Goal: Information Seeking & Learning: Learn about a topic

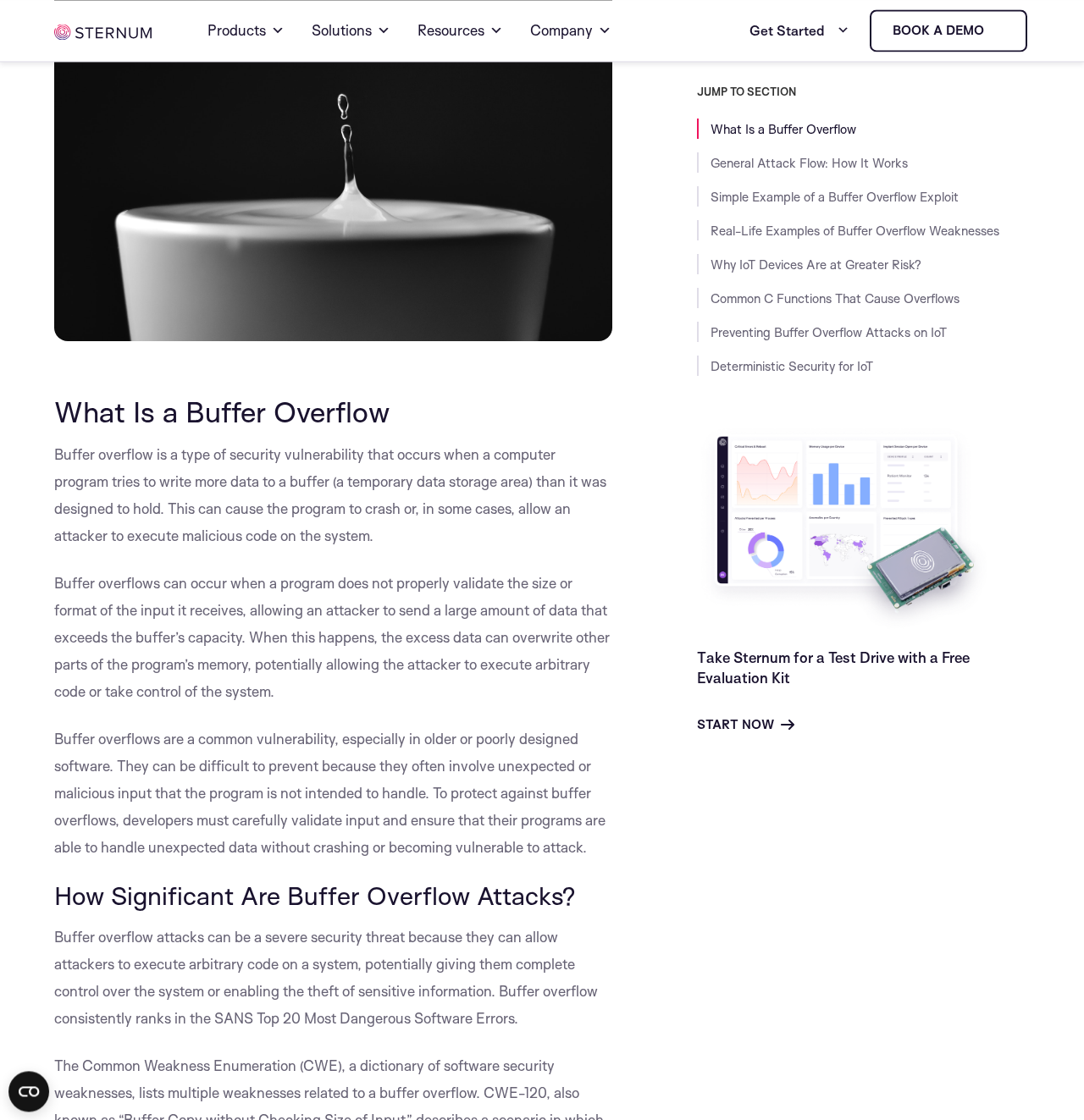
scroll to position [482, 0]
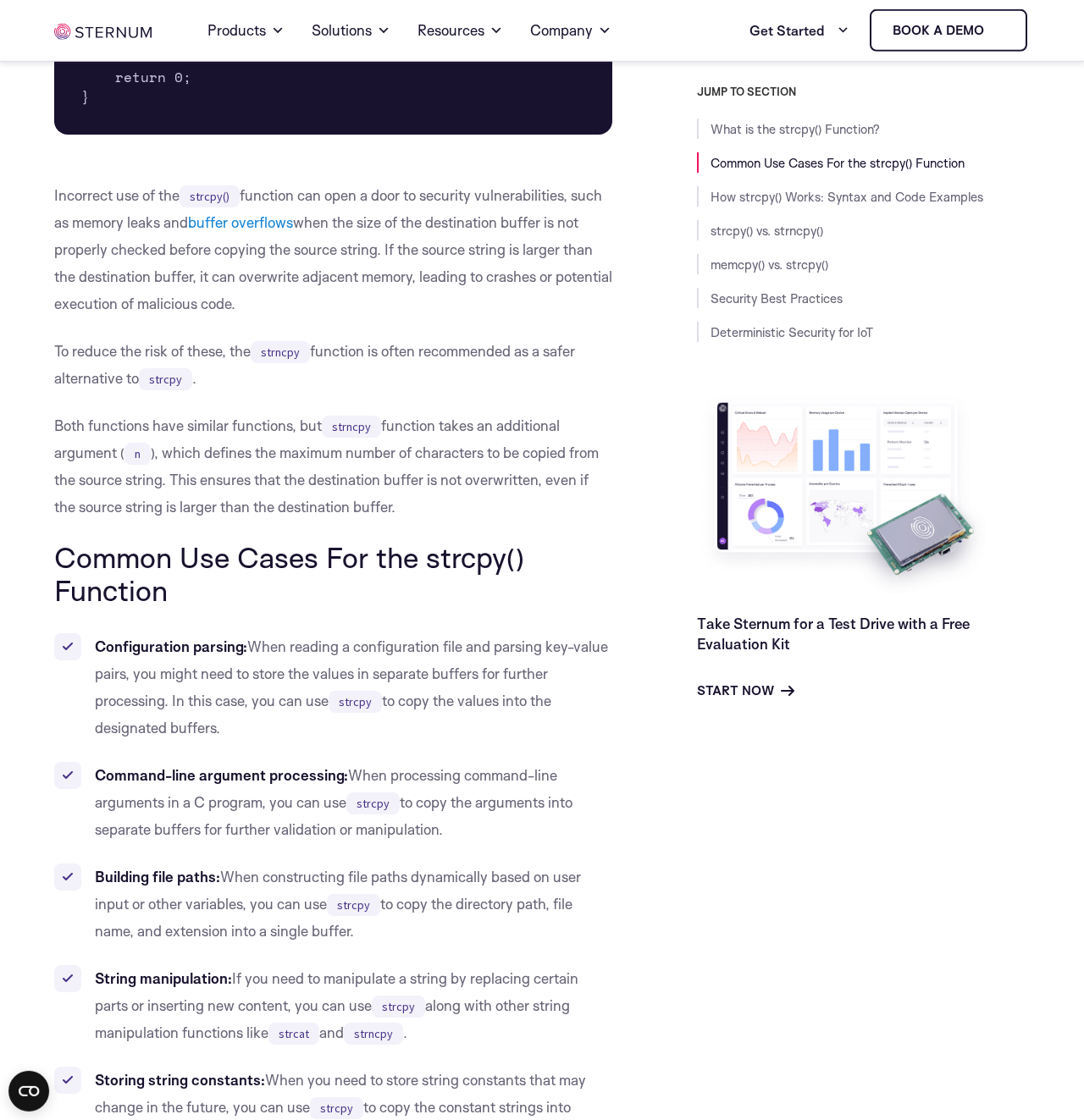
scroll to position [1079, 0]
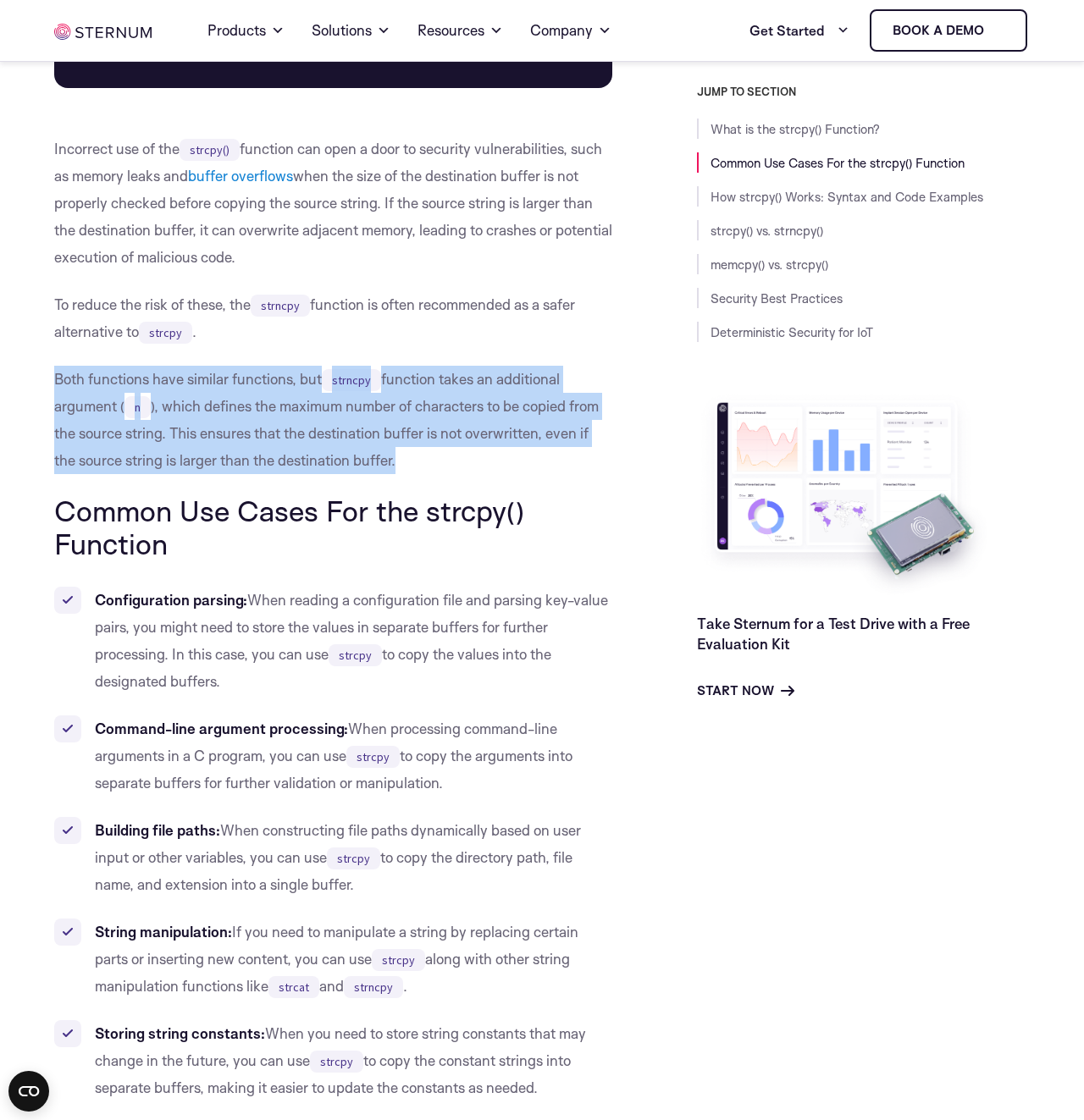
drag, startPoint x: 55, startPoint y: 378, endPoint x: 414, endPoint y: 464, distance: 369.2
click at [414, 464] on p "Both functions have similar functions, but strncpy function takes an additional…" at bounding box center [333, 420] width 558 height 109
click at [522, 459] on p "Both functions have similar functions, but strncpy function takes an additional…" at bounding box center [333, 420] width 558 height 109
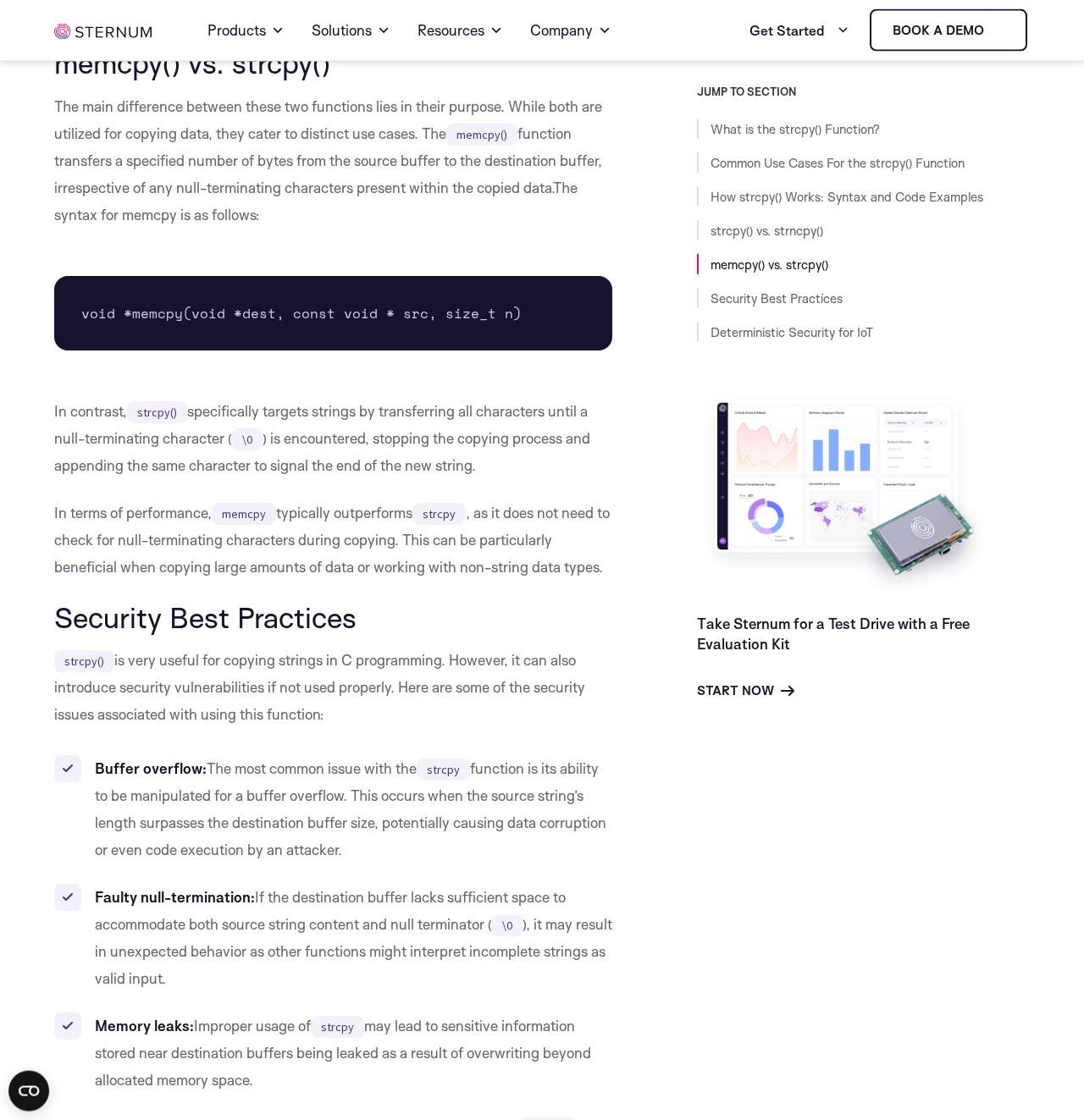
scroll to position [4457, 0]
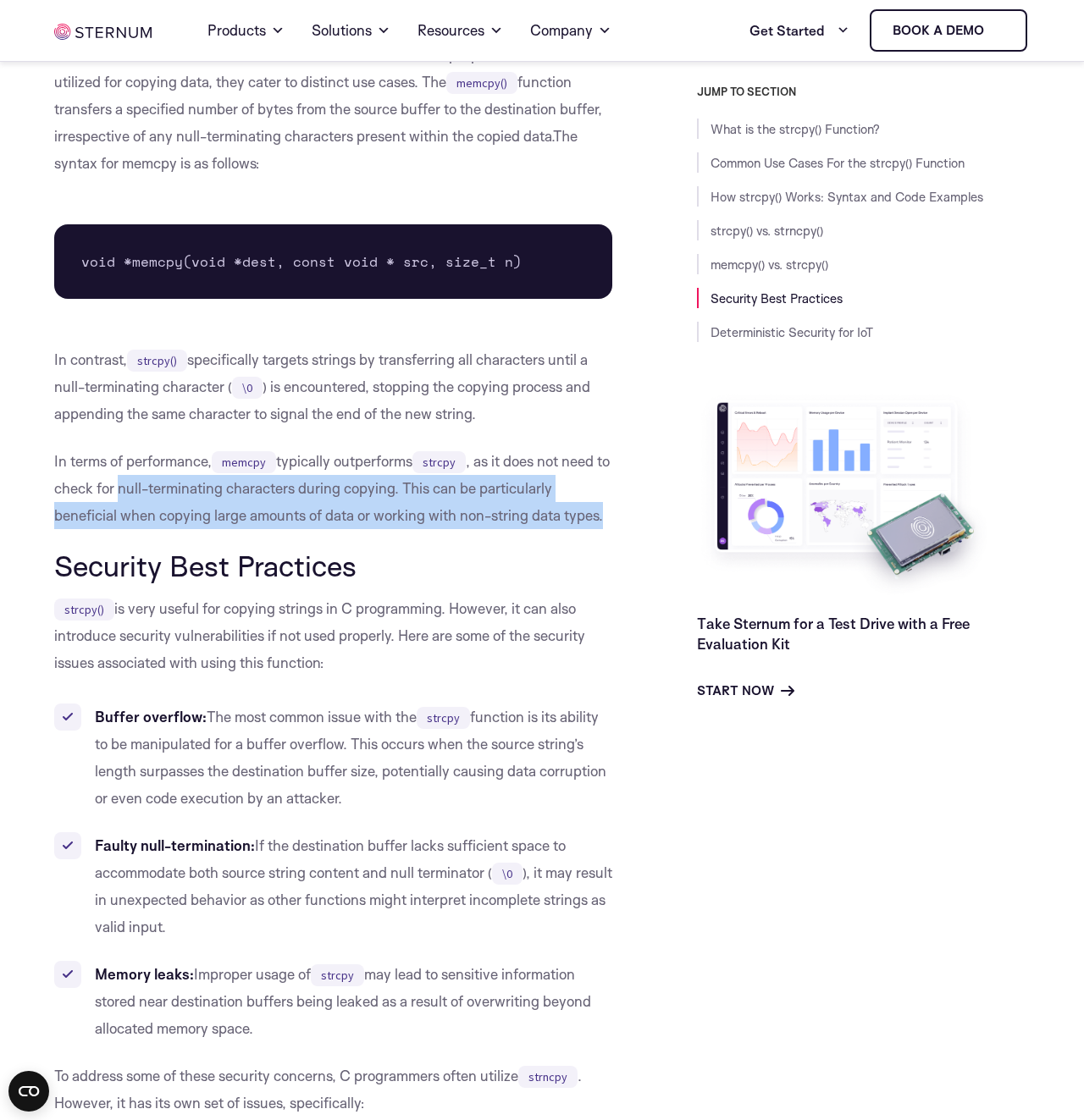
drag, startPoint x: 244, startPoint y: 530, endPoint x: 609, endPoint y: 541, distance: 365.2
click at [609, 529] on p "In terms of performance, memcpy typically outperforms strcpy , as it does not n…" at bounding box center [333, 488] width 558 height 81
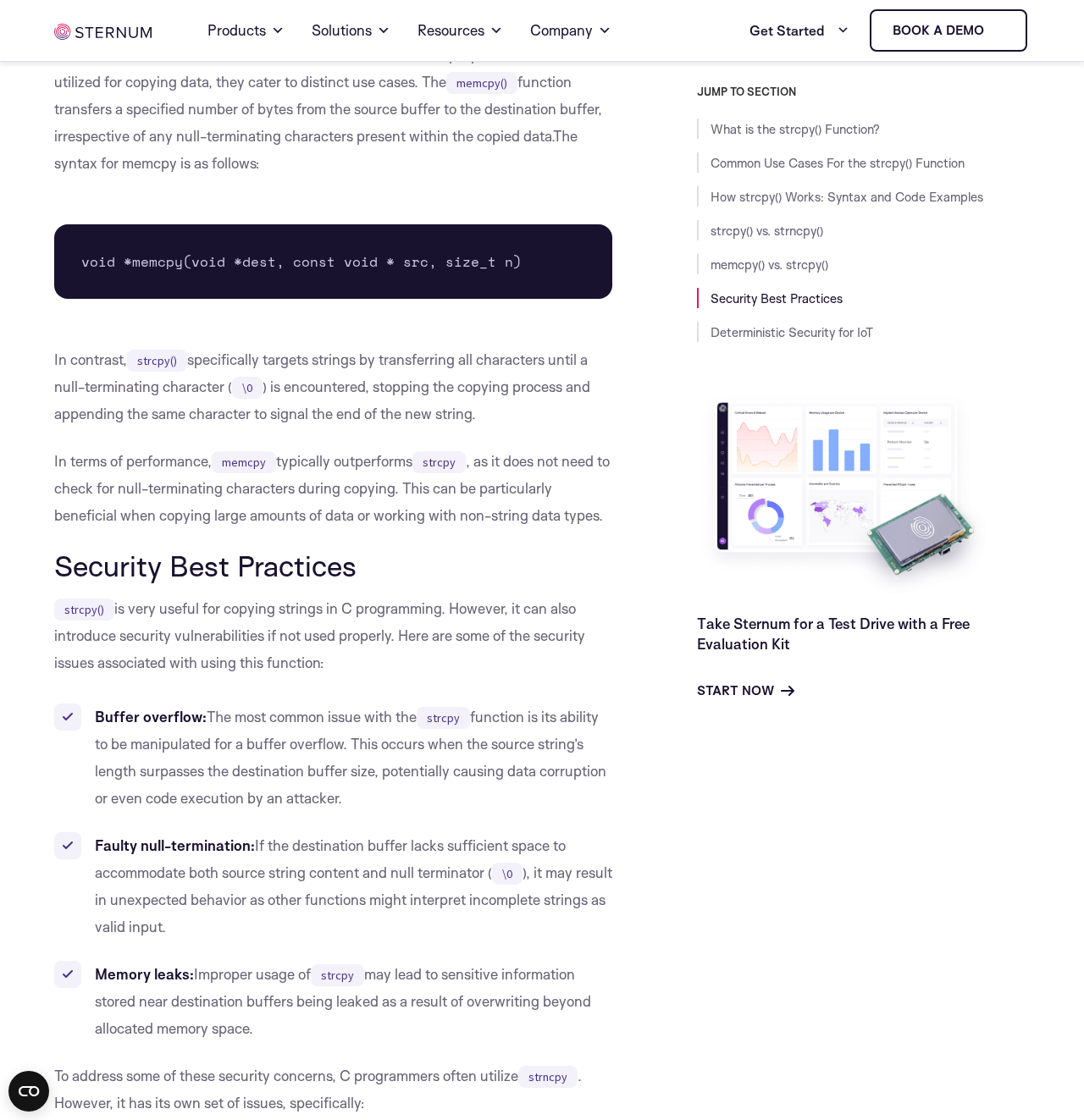
click at [101, 508] on p "In terms of performance, memcpy typically outperforms strcpy , as it does not n…" at bounding box center [333, 488] width 558 height 81
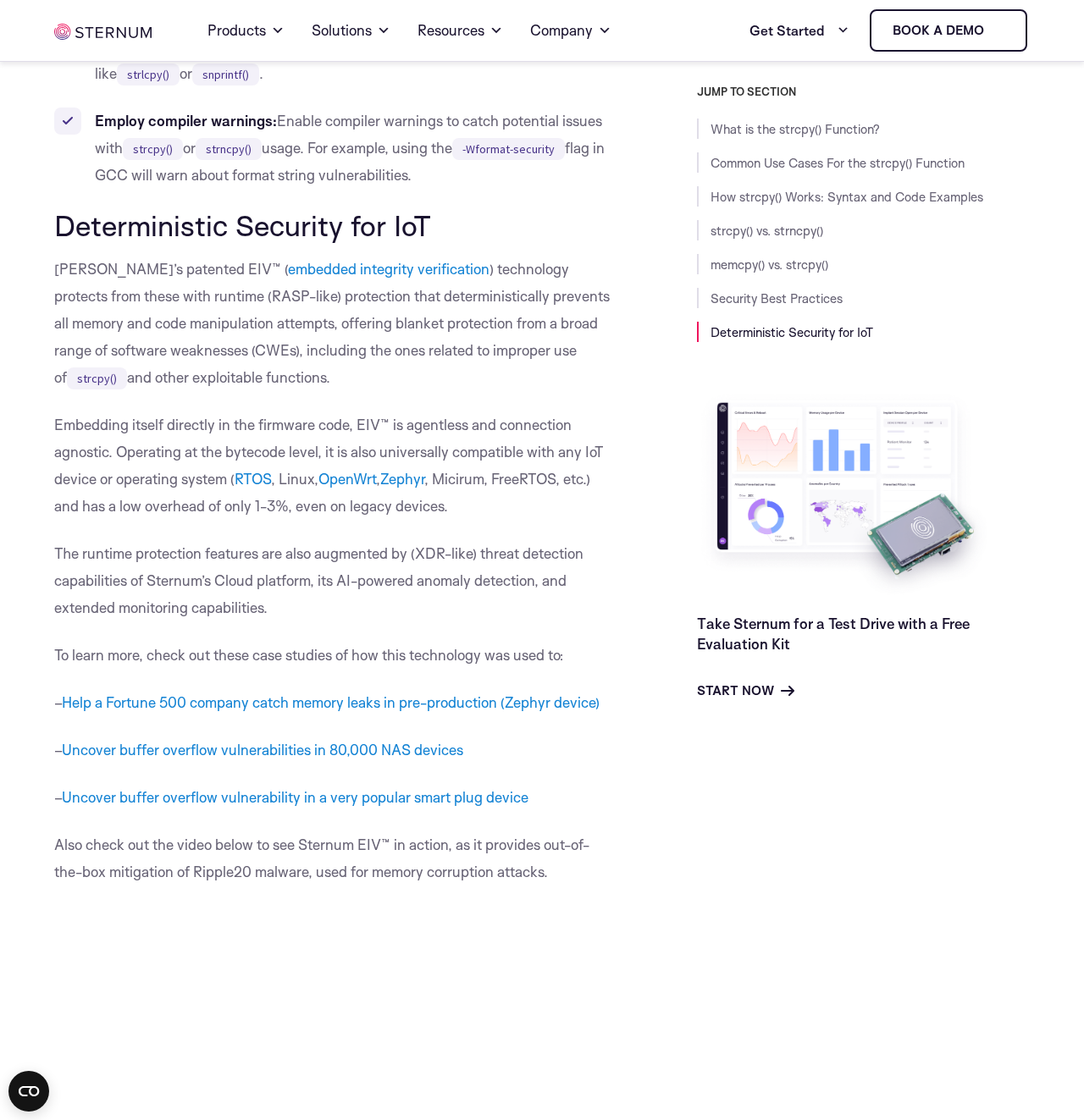
scroll to position [6195, 0]
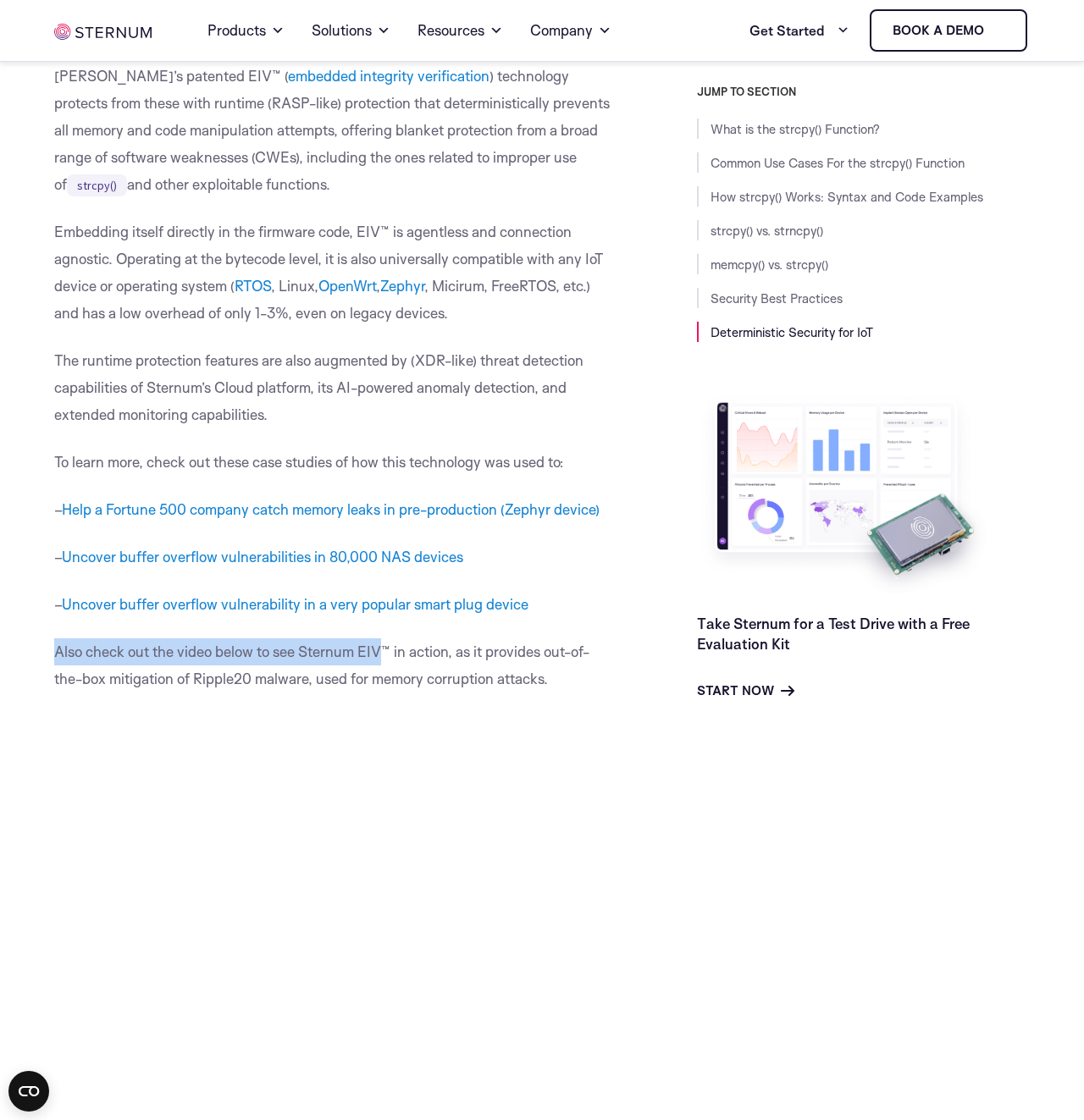
drag, startPoint x: 399, startPoint y: 670, endPoint x: 385, endPoint y: 690, distance: 24.4
